Goal: Find specific page/section: Find specific page/section

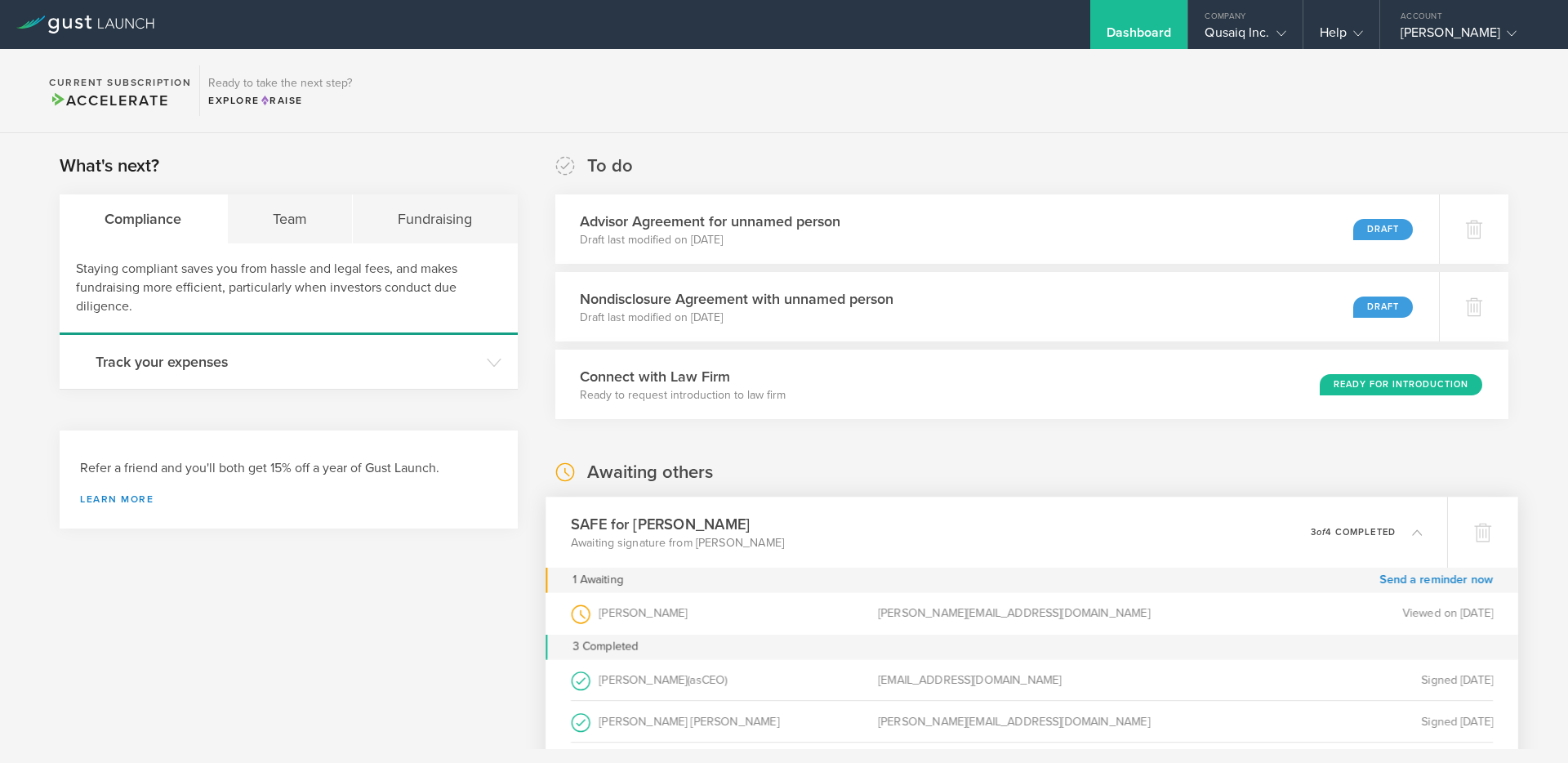
click at [477, 62] on section "Current Subscription Accelerate Ready to take the next step? Explore Raise" at bounding box center [784, 91] width 1568 height 84
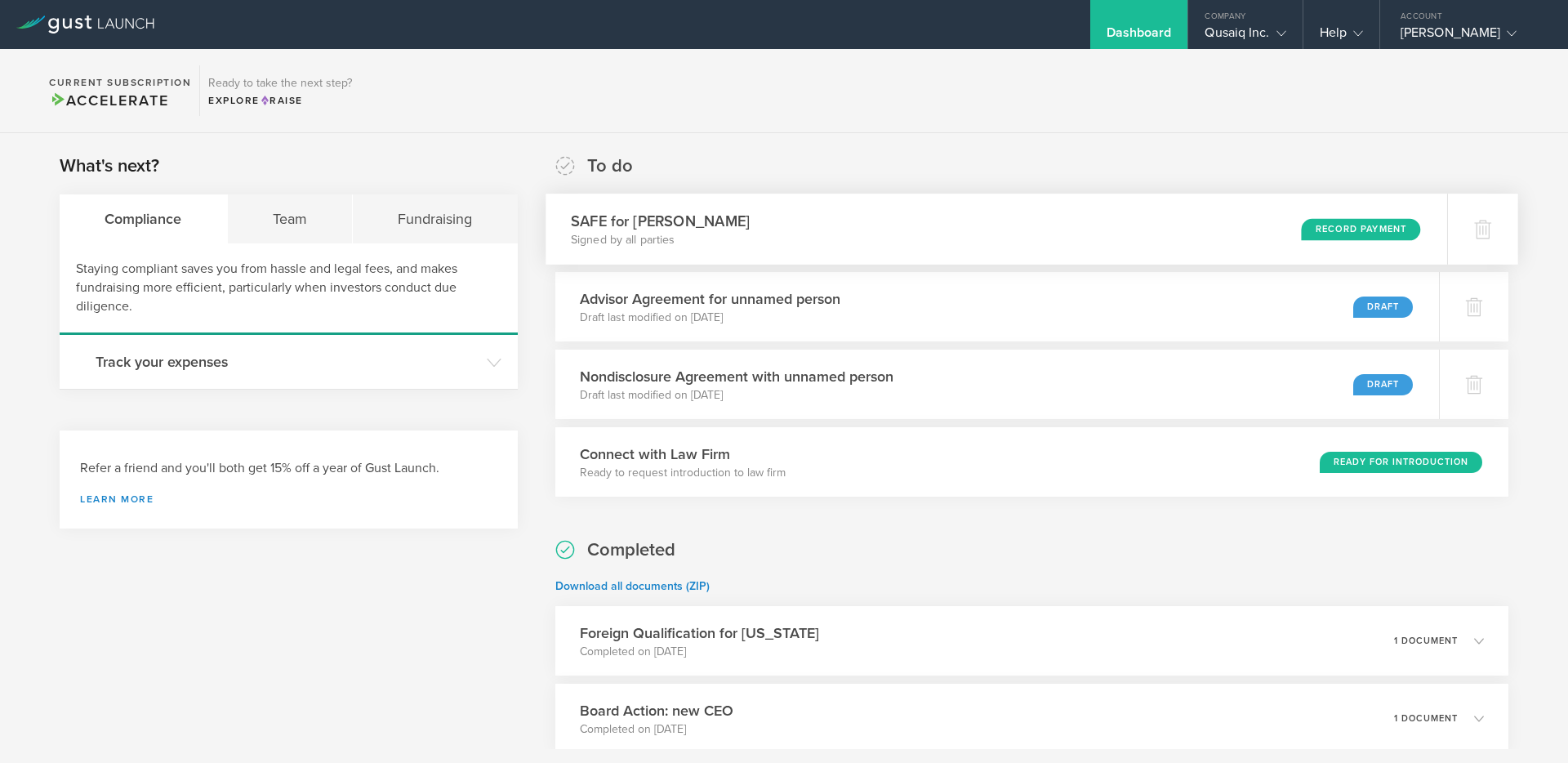
click at [642, 223] on h3 "SAFE for Stefan Jensen" at bounding box center [660, 221] width 179 height 22
